Goal: Task Accomplishment & Management: Complete application form

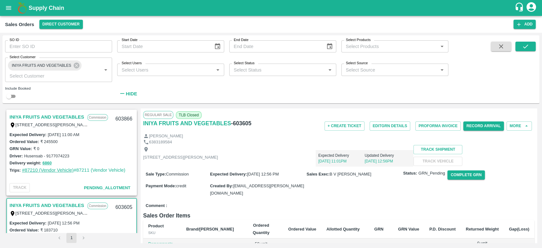
click at [48, 171] on link "#87210 (Vendor Vehicle)" at bounding box center [48, 169] width 52 height 5
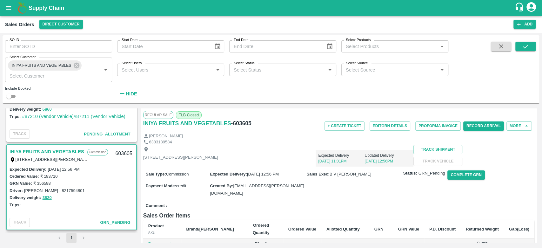
scroll to position [52, 0]
click at [50, 154] on link "INIYA FRUITS AND VEGETABLES" at bounding box center [47, 153] width 75 height 8
click at [52, 149] on link "INIYA FRUITS AND VEGETABLES" at bounding box center [47, 153] width 75 height 8
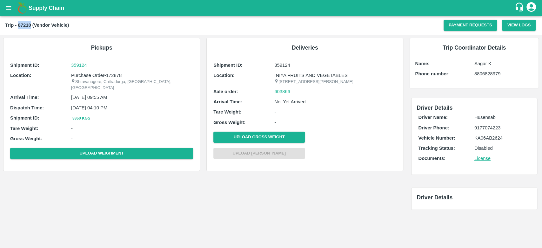
drag, startPoint x: 30, startPoint y: 24, endPoint x: 18, endPoint y: 23, distance: 12.5
click at [18, 23] on b "Trip - 87210 (Vendor Vehicle)" at bounding box center [37, 25] width 64 height 5
copy b "87210"
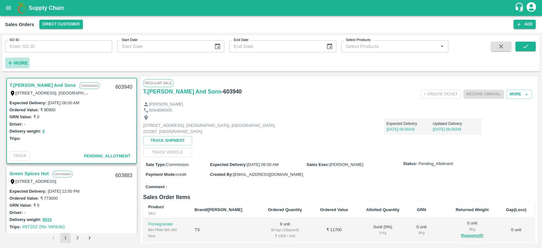
click at [23, 66] on h6 "More" at bounding box center [21, 63] width 14 height 8
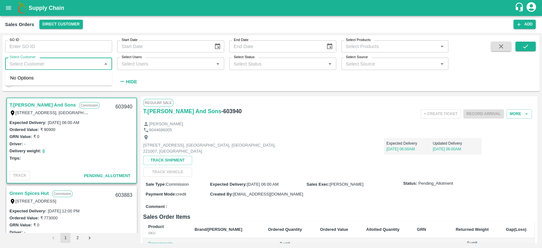
click at [23, 66] on input "Select Customer" at bounding box center [53, 63] width 93 height 8
type input "iniya"
click at [15, 78] on input "checkbox" at bounding box center [16, 80] width 13 height 13
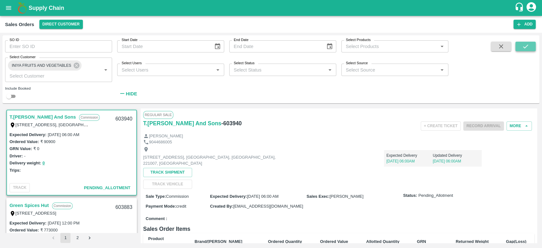
click at [524, 44] on icon "submit" at bounding box center [525, 46] width 7 height 7
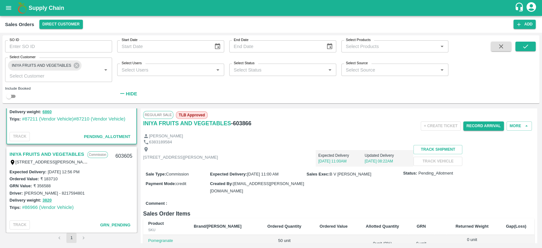
scroll to position [51, 0]
click at [44, 154] on link "INIYA FRUITS AND VEGETABLES" at bounding box center [47, 155] width 75 height 8
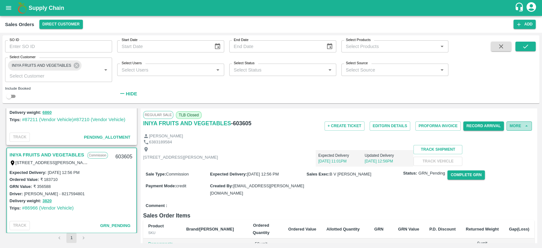
click at [517, 123] on button "More" at bounding box center [519, 125] width 25 height 9
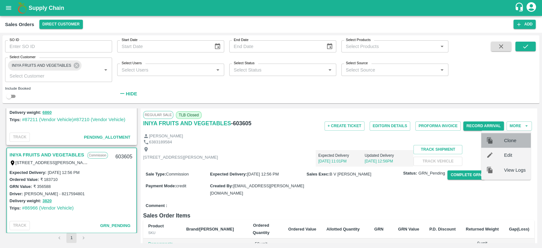
click at [503, 133] on div "Clone" at bounding box center [506, 140] width 50 height 15
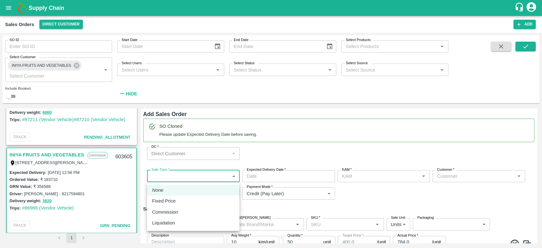
click at [208, 176] on body "Supply Chain Sales Orders Direct Customer Add SO ID SO ID Start Date Start Date…" at bounding box center [271, 124] width 542 height 248
type input "B V [PERSON_NAME]"
type input "932-INIYA FRUITS AND VEGETABLES"
type input "[STREET_ADDRESS][PERSON_NAME]"
type input "Pomegranate"
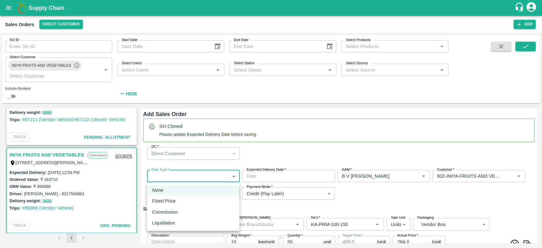
type input "KA-PRM-100-150"
type input "Pomegranate"
type input "KA-PRM-150-180"
type input "Pomegranate"
type input "KA-PRM-180-220"
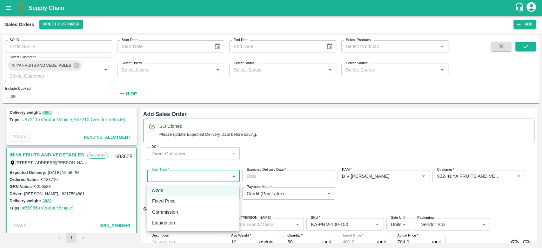
type input "Pomegranate"
type input "KA-PRM-220-250"
type input "Pomegranate"
type input "KA-PRM-250-300"
type input "Pomegranate"
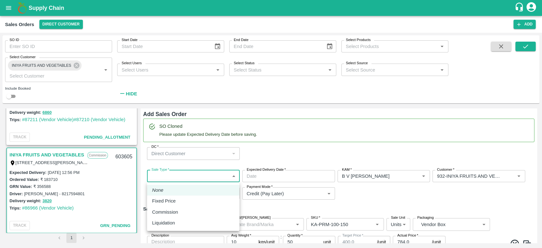
type input "KA-PRM-300-350"
type input "Pomegranate"
type input "KA-PRM-350-400"
type input "Pomegranate"
type input "KA-Loose A"
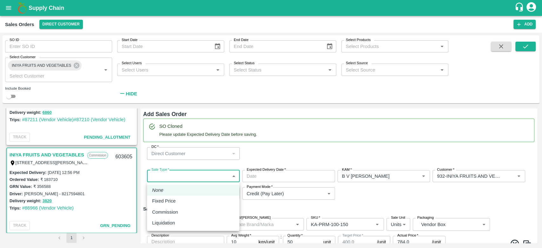
type input "Pomegranate"
type input "KA-SUPR-180++"
type input "Pomegranate"
type input "KA-SUPR-100++"
type input "Pomegranate"
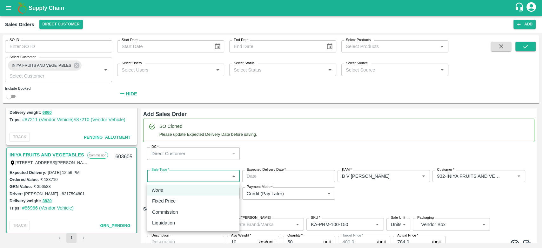
type input "KA-Green"
type input "Pomegranate"
type input "KA-Damage Fruit"
type input "Pomegranate"
type input "KA-PRM-180++"
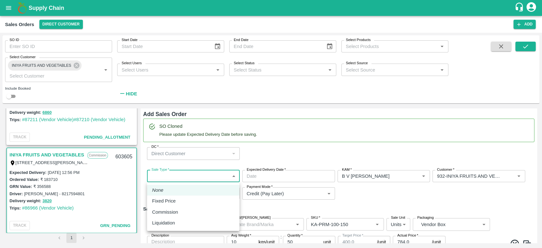
type input "Pomegranate"
type input "KA-Loose B"
click at [183, 207] on li "Commission" at bounding box center [193, 211] width 92 height 11
type input "2"
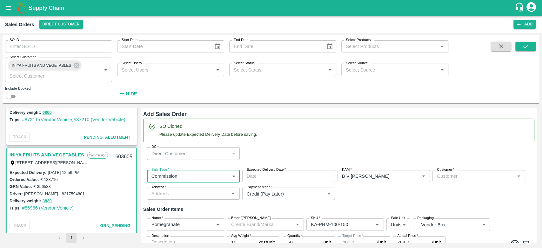
click at [276, 173] on input "Expected Delivery Date   *" at bounding box center [286, 176] width 88 height 12
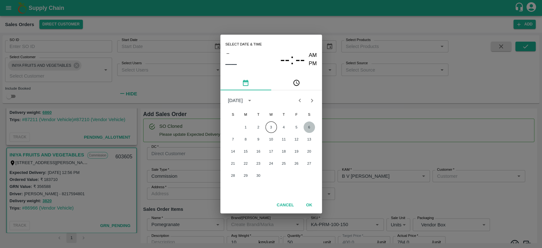
click at [308, 125] on button "6" at bounding box center [309, 126] width 11 height 11
type input "06/09/2025 12:00 AM"
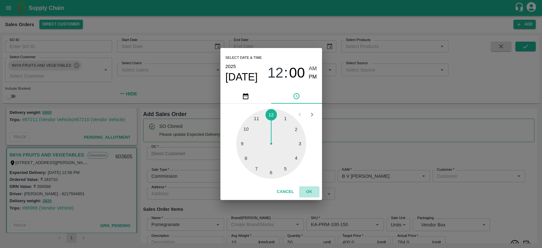
click at [307, 191] on button "OK" at bounding box center [309, 191] width 20 height 11
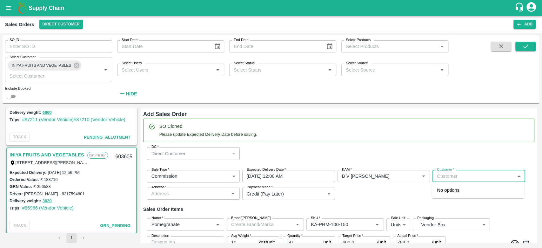
click at [445, 178] on input "Customer   *" at bounding box center [474, 176] width 78 height 8
click at [444, 191] on p "INIYA FRUITS AND VEGETABLES" at bounding box center [473, 189] width 73 height 7
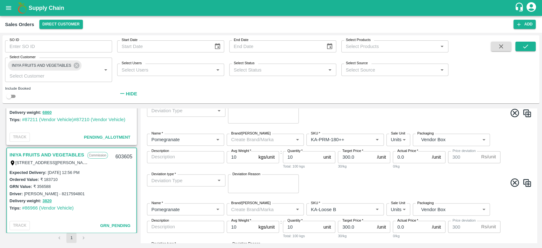
scroll to position [795, 0]
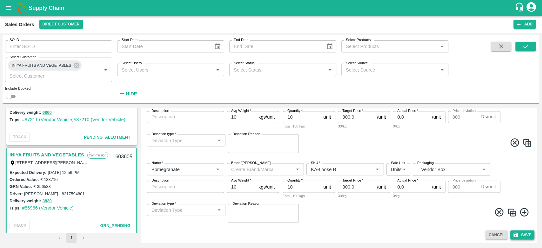
type input "932-INIYA FRUITS AND VEGETABLES"
click at [518, 233] on button "Save" at bounding box center [523, 234] width 24 height 9
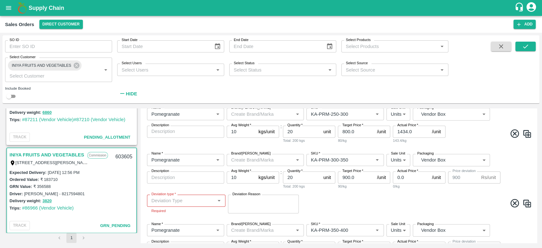
scroll to position [318, 0]
click at [218, 201] on icon "Open" at bounding box center [219, 200] width 7 height 7
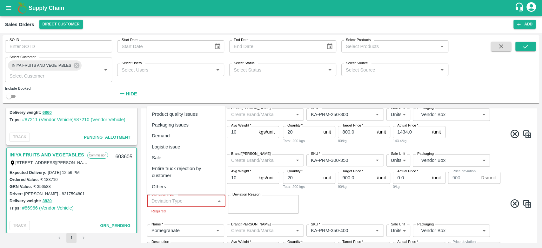
click at [354, 195] on div "Name   * Name   * Brand/Marka Brand/Marka SKU   * SKU   * Sale Unit Units 2 Sal…" at bounding box center [338, 184] width 391 height 70
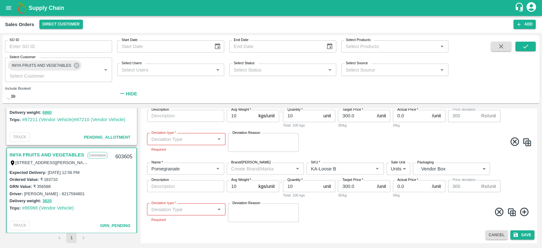
scroll to position [767, 0]
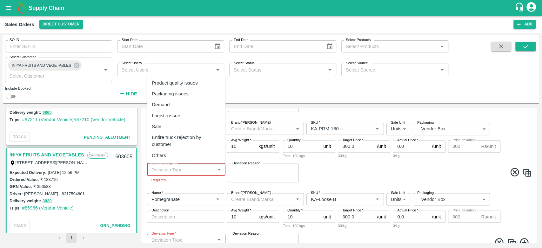
click at [164, 169] on input "Deviation type   *" at bounding box center [181, 169] width 64 height 8
click at [342, 169] on span at bounding box center [419, 173] width 225 height 12
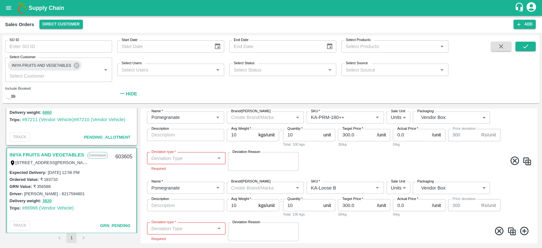
scroll to position [798, 0]
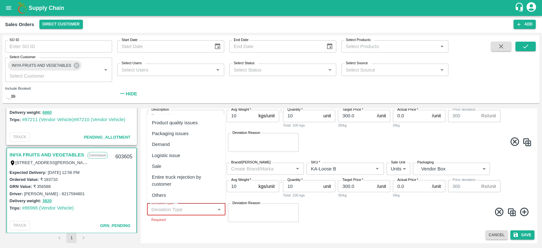
click at [197, 210] on input "Deviation type   *" at bounding box center [181, 209] width 64 height 8
click at [372, 227] on div "Add Sales Order SO Cloned Please update Expected Delivery Date before saving. D…" at bounding box center [339, 175] width 396 height 134
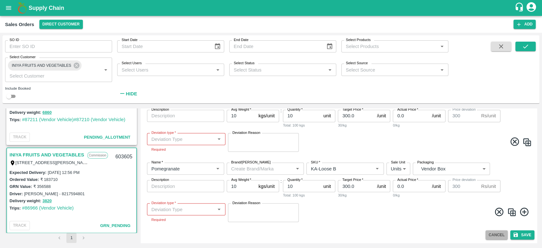
click at [503, 236] on button "Cancel" at bounding box center [497, 234] width 22 height 9
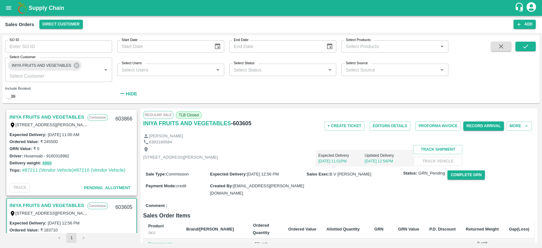
click at [46, 115] on link "INIYA FRUITS AND VEGETABLES" at bounding box center [47, 117] width 75 height 8
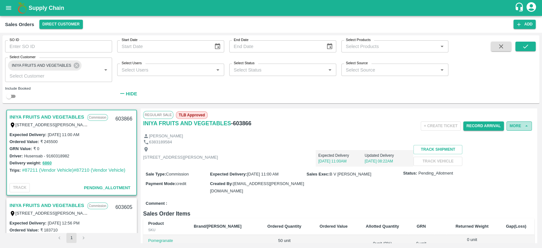
click at [518, 125] on button "More" at bounding box center [519, 125] width 25 height 9
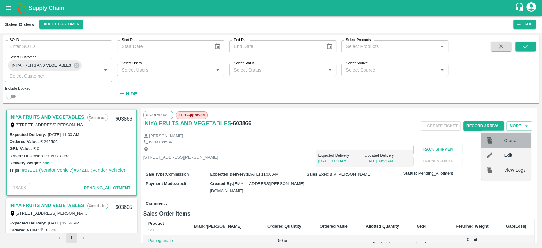
click at [511, 142] on span "Clone" at bounding box center [515, 140] width 22 height 7
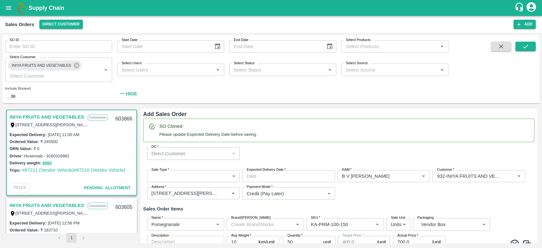
click at [183, 174] on body "Supply Chain Sales Orders Direct Customer Add SO ID SO ID Start Date Start Date…" at bounding box center [271, 124] width 542 height 248
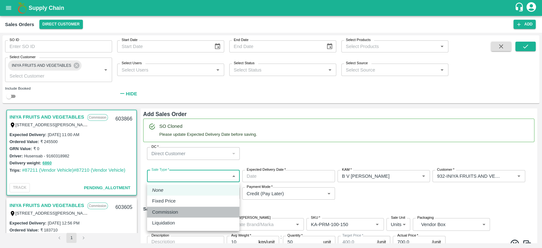
click at [168, 210] on p "Commission" at bounding box center [165, 211] width 26 height 7
type input "2"
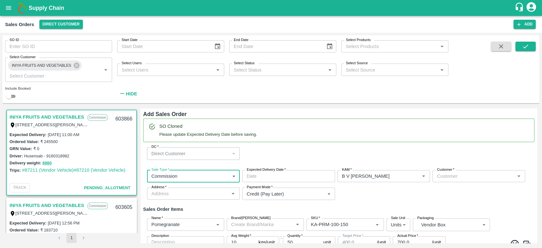
click at [288, 172] on input "Expected Delivery Date   *" at bounding box center [286, 176] width 88 height 12
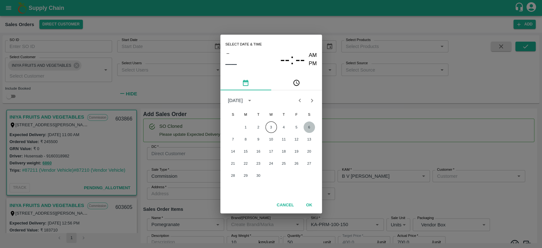
click at [311, 128] on button "6" at bounding box center [309, 126] width 11 height 11
type input "06/09/2025 12:00 AM"
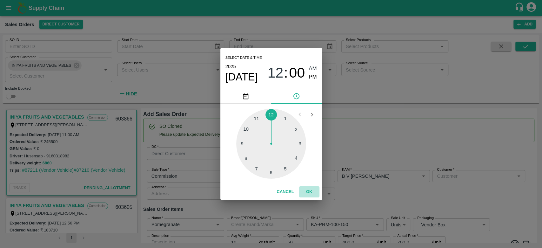
click at [312, 192] on button "OK" at bounding box center [309, 191] width 20 height 11
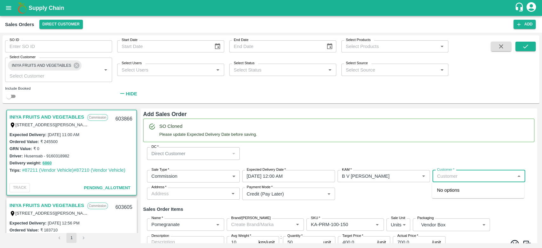
click at [440, 178] on input "Customer   *" at bounding box center [474, 176] width 78 height 8
click at [441, 192] on p "INIYA FRUITS AND VEGETABLES" at bounding box center [473, 189] width 73 height 7
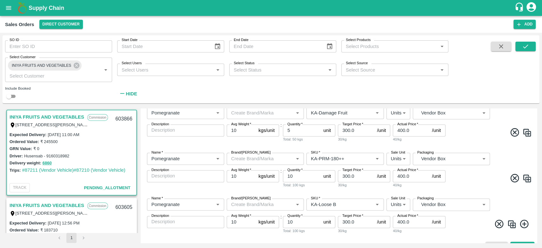
scroll to position [651, 0]
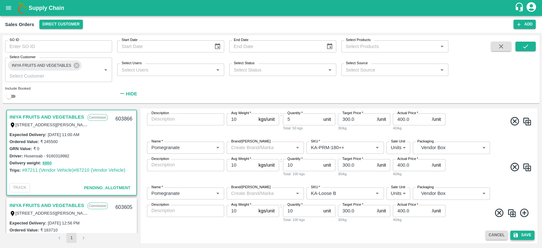
type input "932-INIYA FRUITS AND VEGETABLES"
click at [521, 232] on button "Save" at bounding box center [523, 234] width 24 height 9
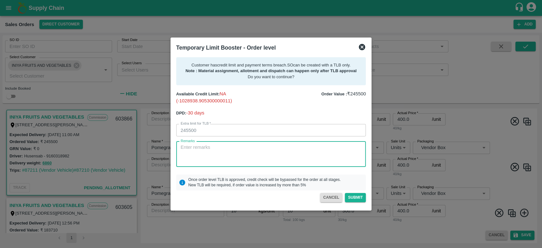
click at [212, 156] on textarea "Remarks" at bounding box center [271, 154] width 181 height 20
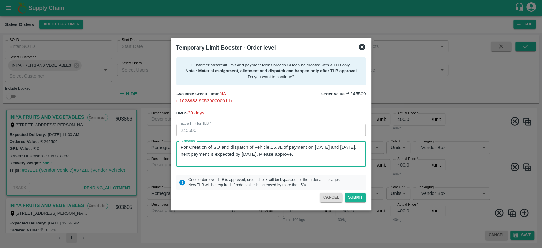
click at [267, 155] on textarea "For Creation of SO and dispatch of vehicle,15.3L of payment on 2nd and 3rd Sept…" at bounding box center [271, 154] width 181 height 20
type textarea "For Creation of SO and dispatch of vehicle,15.3L of payment on 2nd and 3rd Sept…"
click at [352, 194] on button "Submit" at bounding box center [355, 197] width 21 height 9
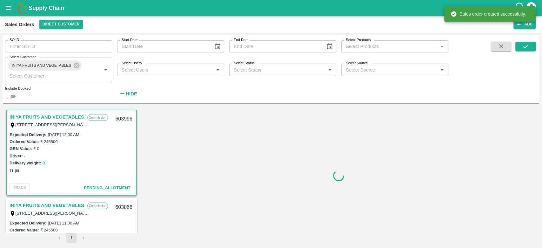
scroll to position [2, 0]
